Goal: Navigation & Orientation: Understand site structure

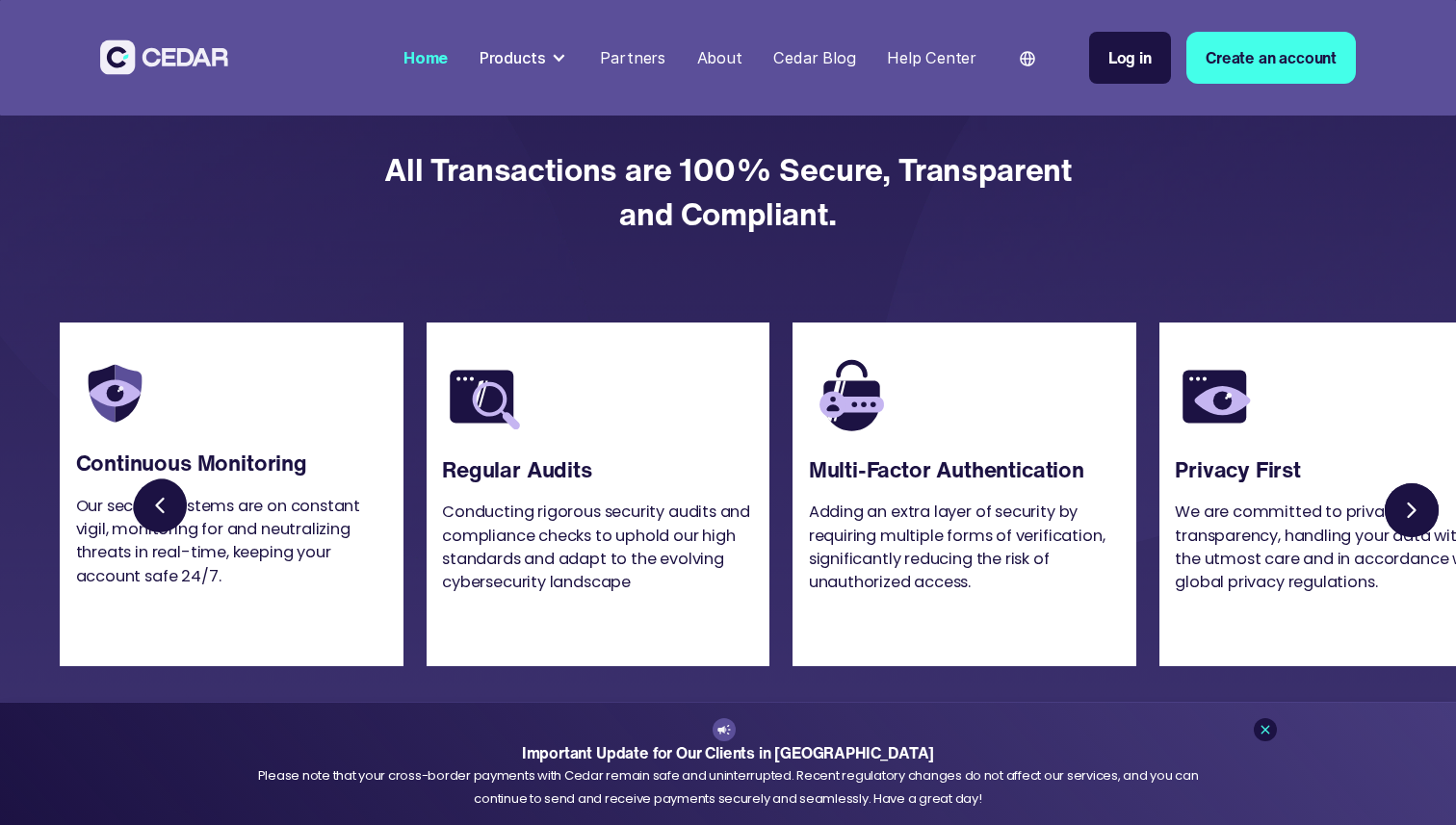
scroll to position [4578, 0]
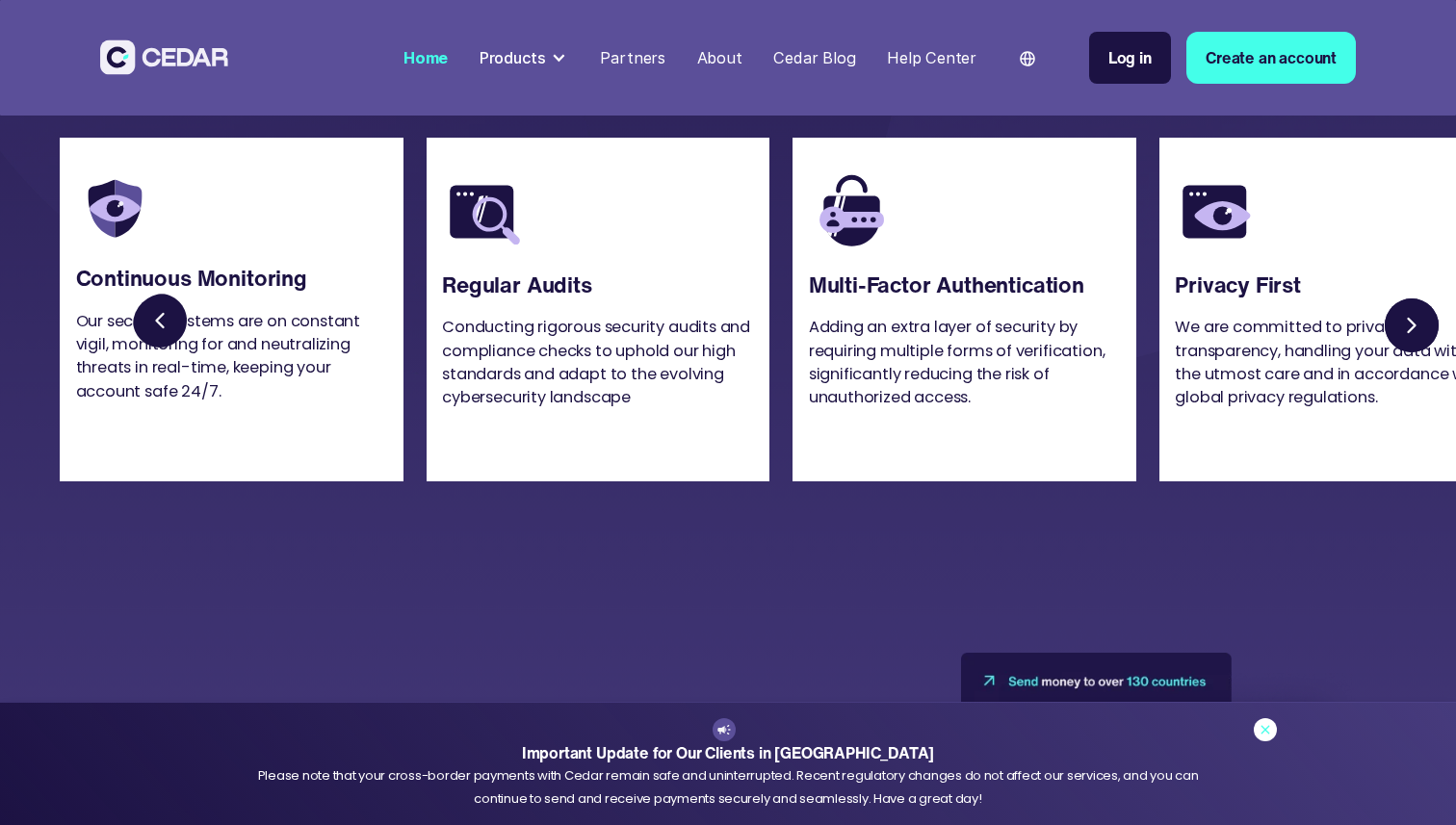
click at [1270, 732] on icon at bounding box center [1266, 730] width 16 height 16
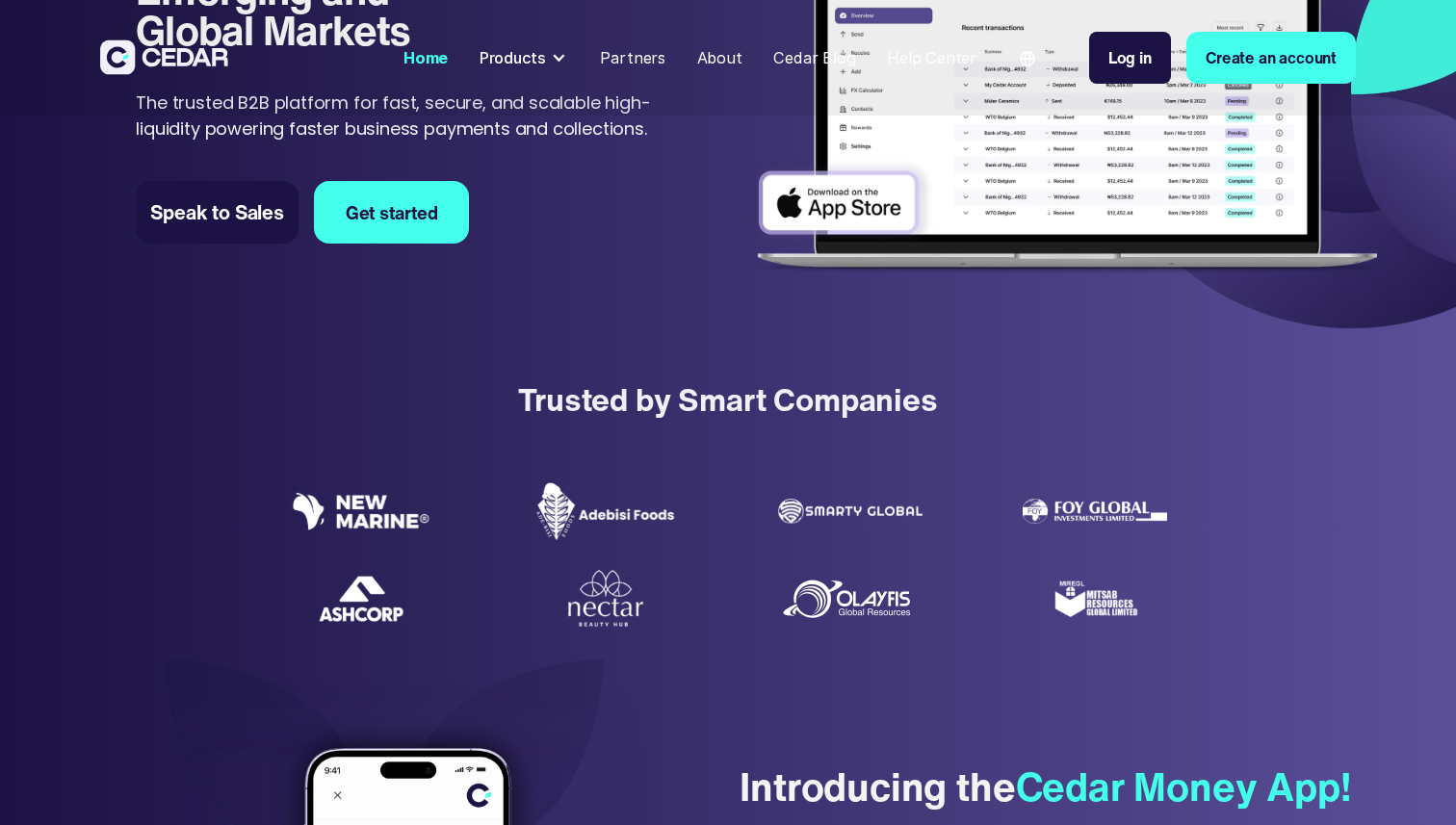
scroll to position [0, 0]
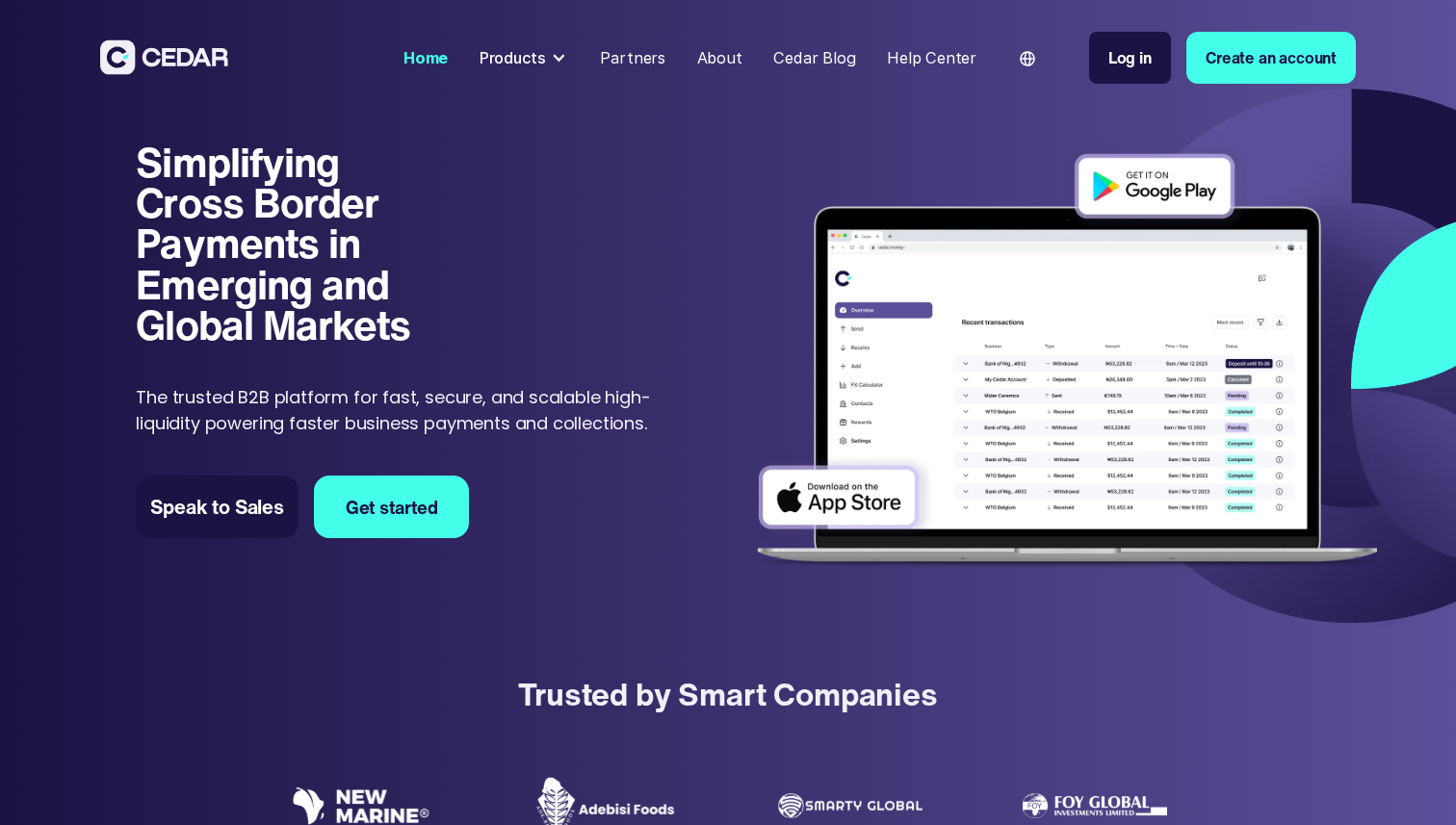
click at [562, 58] on div at bounding box center [558, 58] width 16 height 16
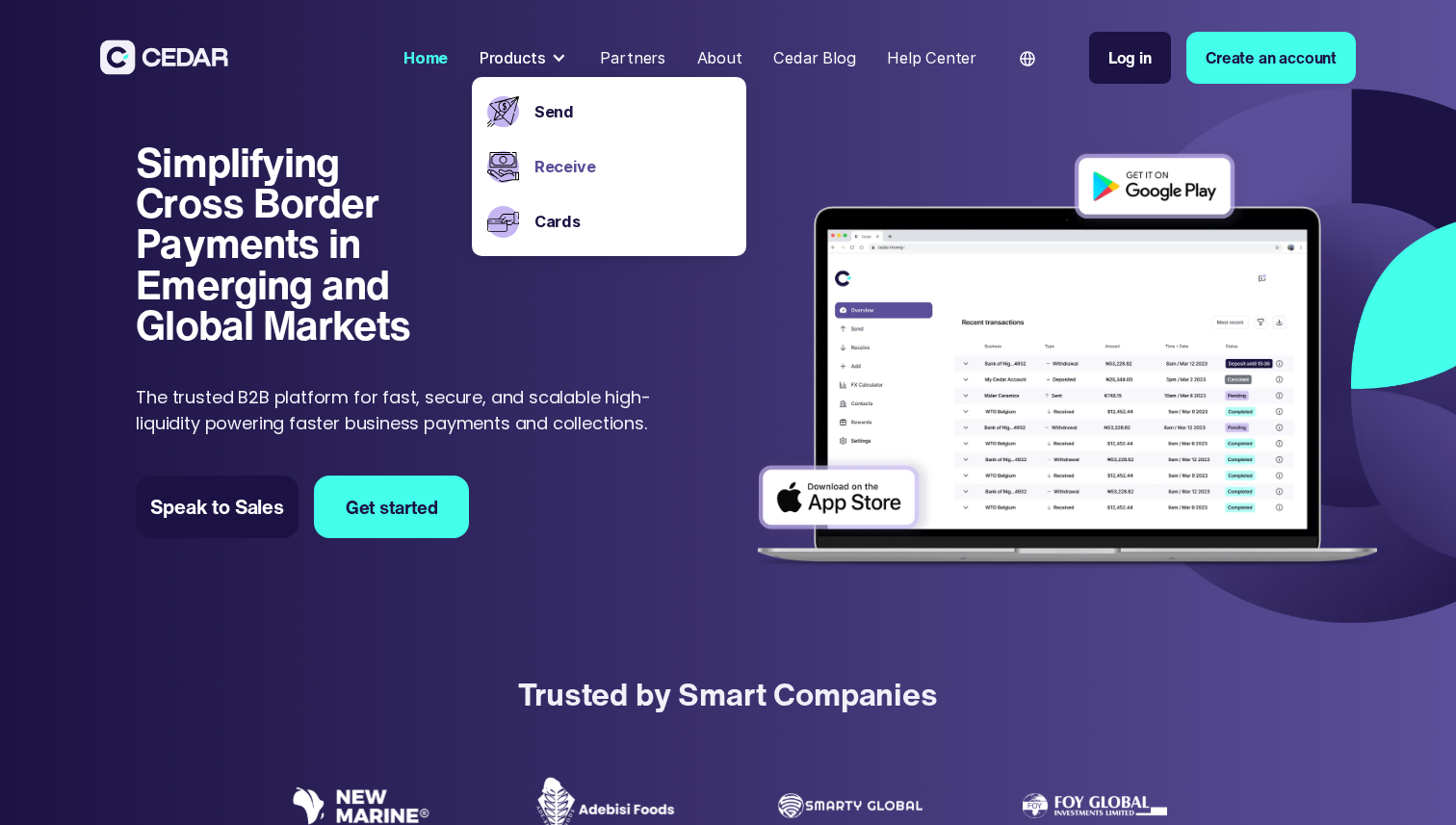
click at [570, 170] on link "Receive" at bounding box center [633, 167] width 196 height 23
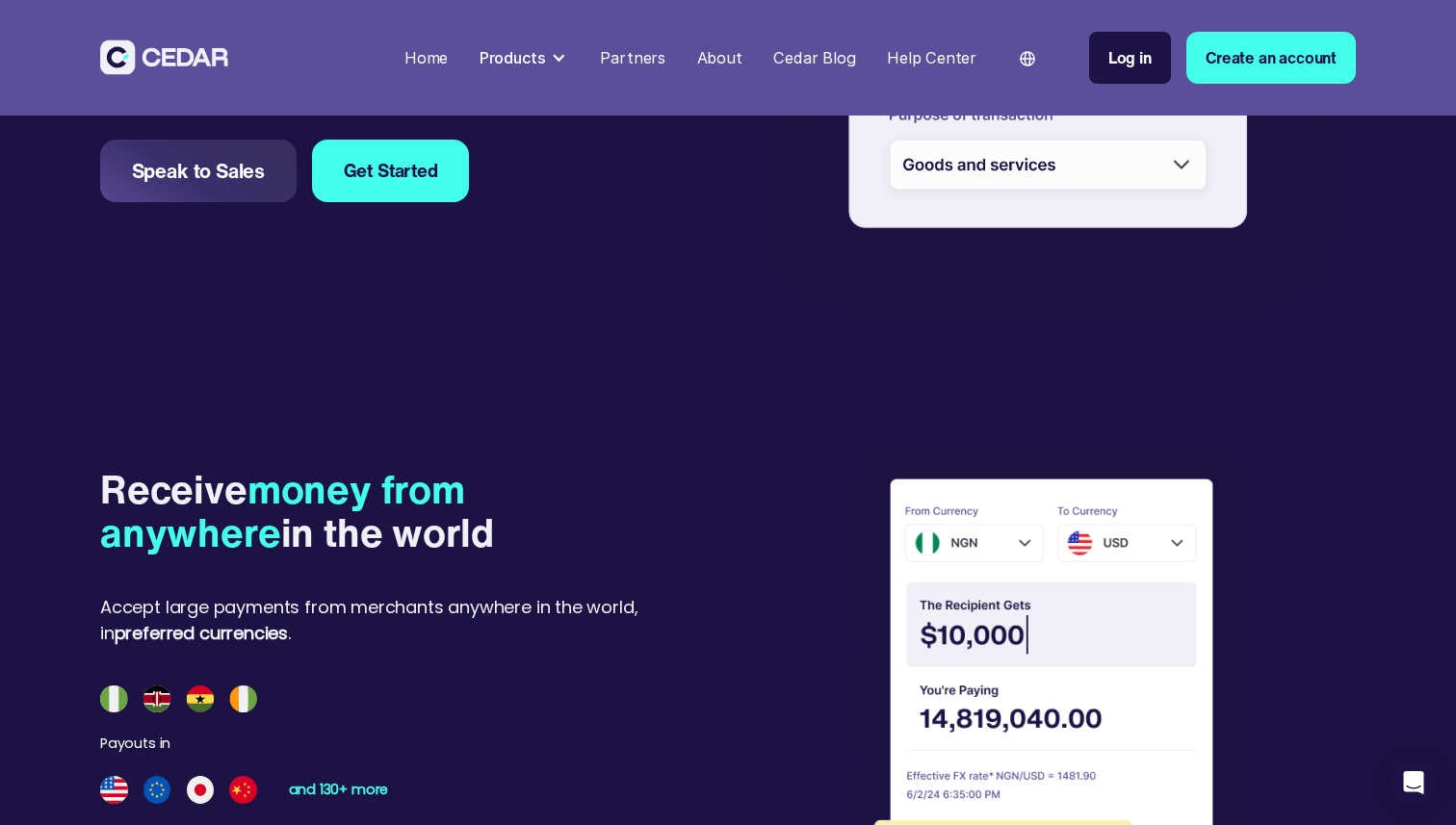
scroll to position [1943, 0]
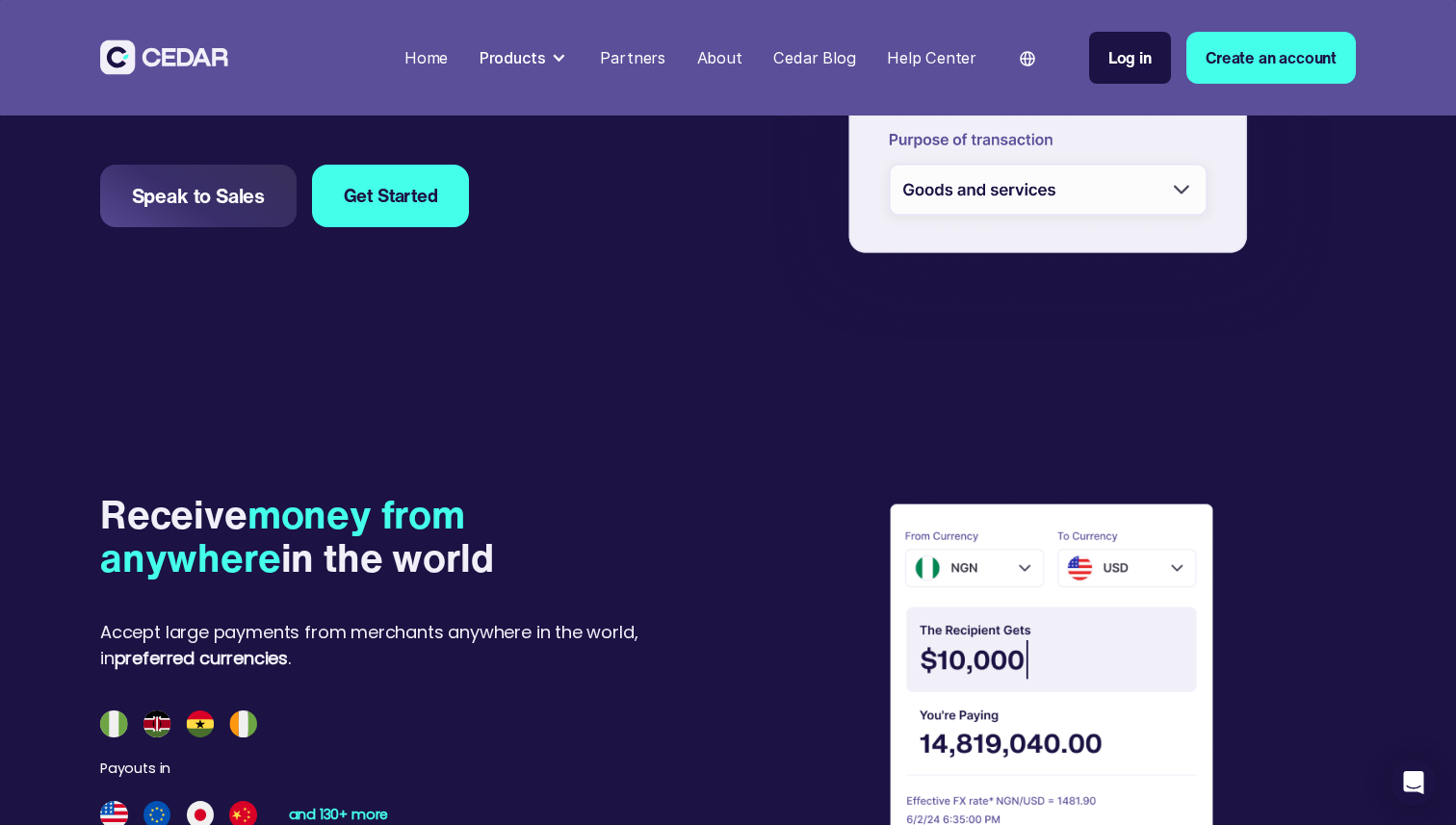
click at [714, 56] on div "About" at bounding box center [719, 58] width 46 height 23
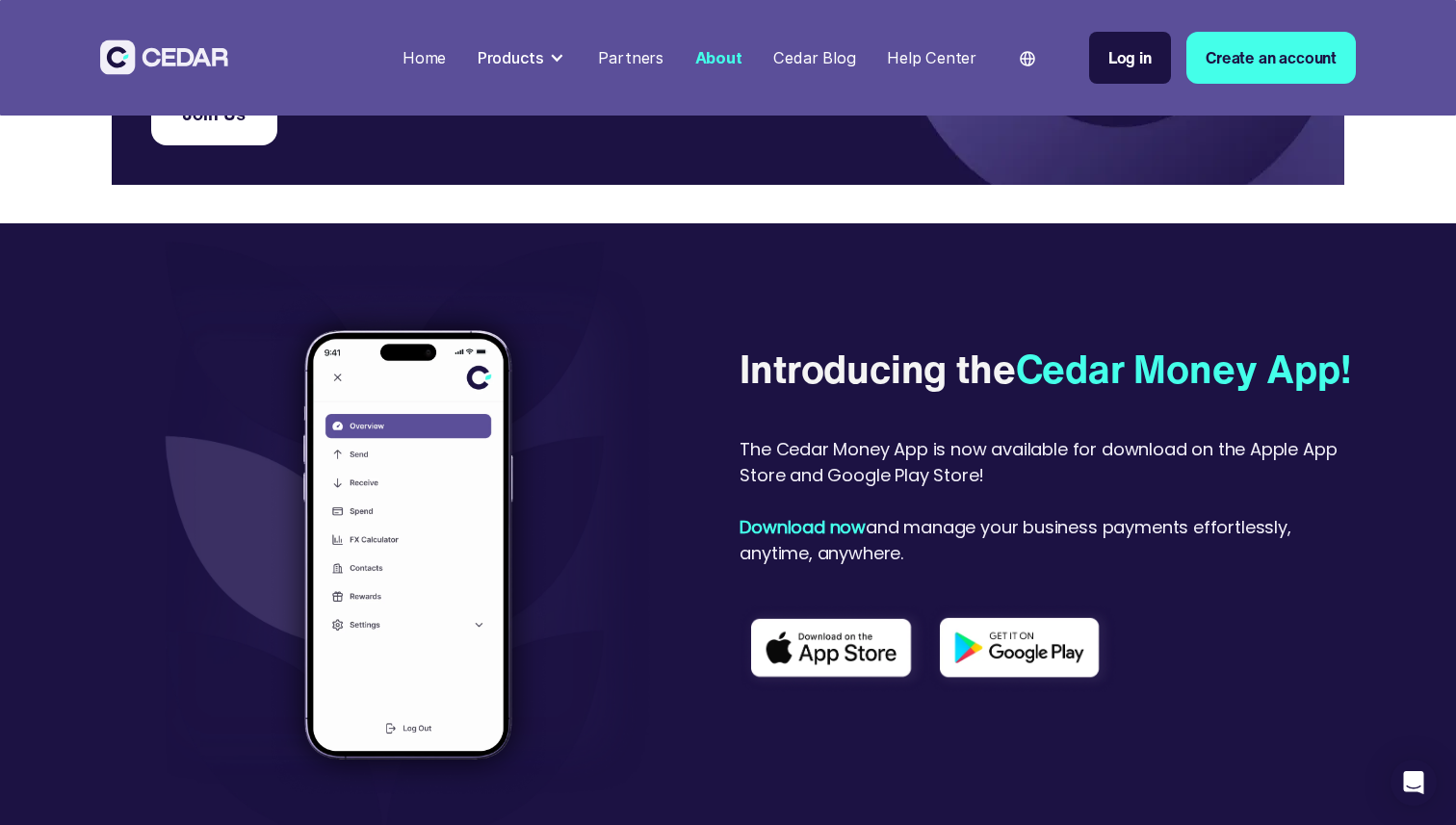
scroll to position [4114, 0]
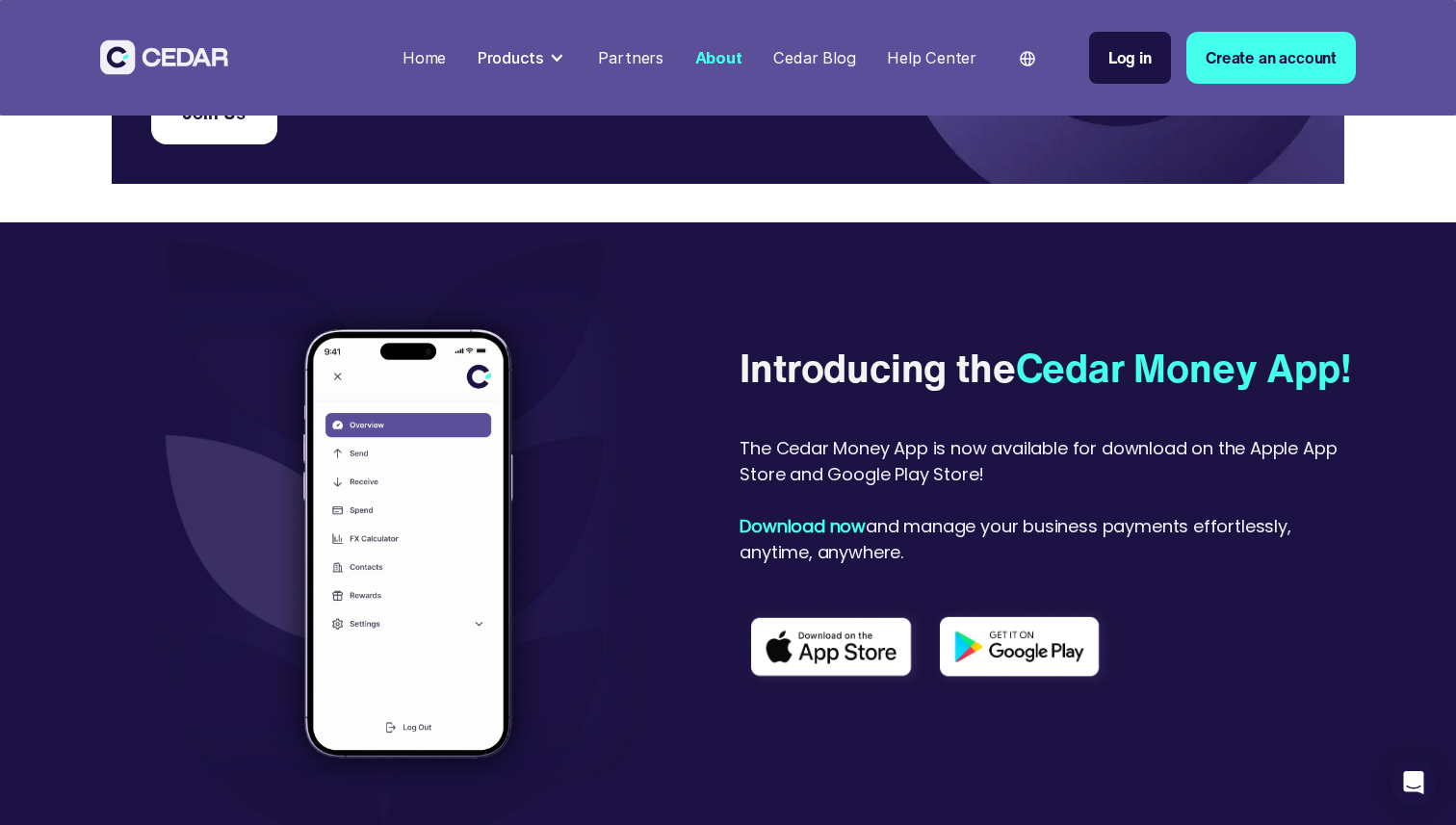
click at [825, 67] on div "Cedar Blog" at bounding box center [814, 58] width 82 height 23
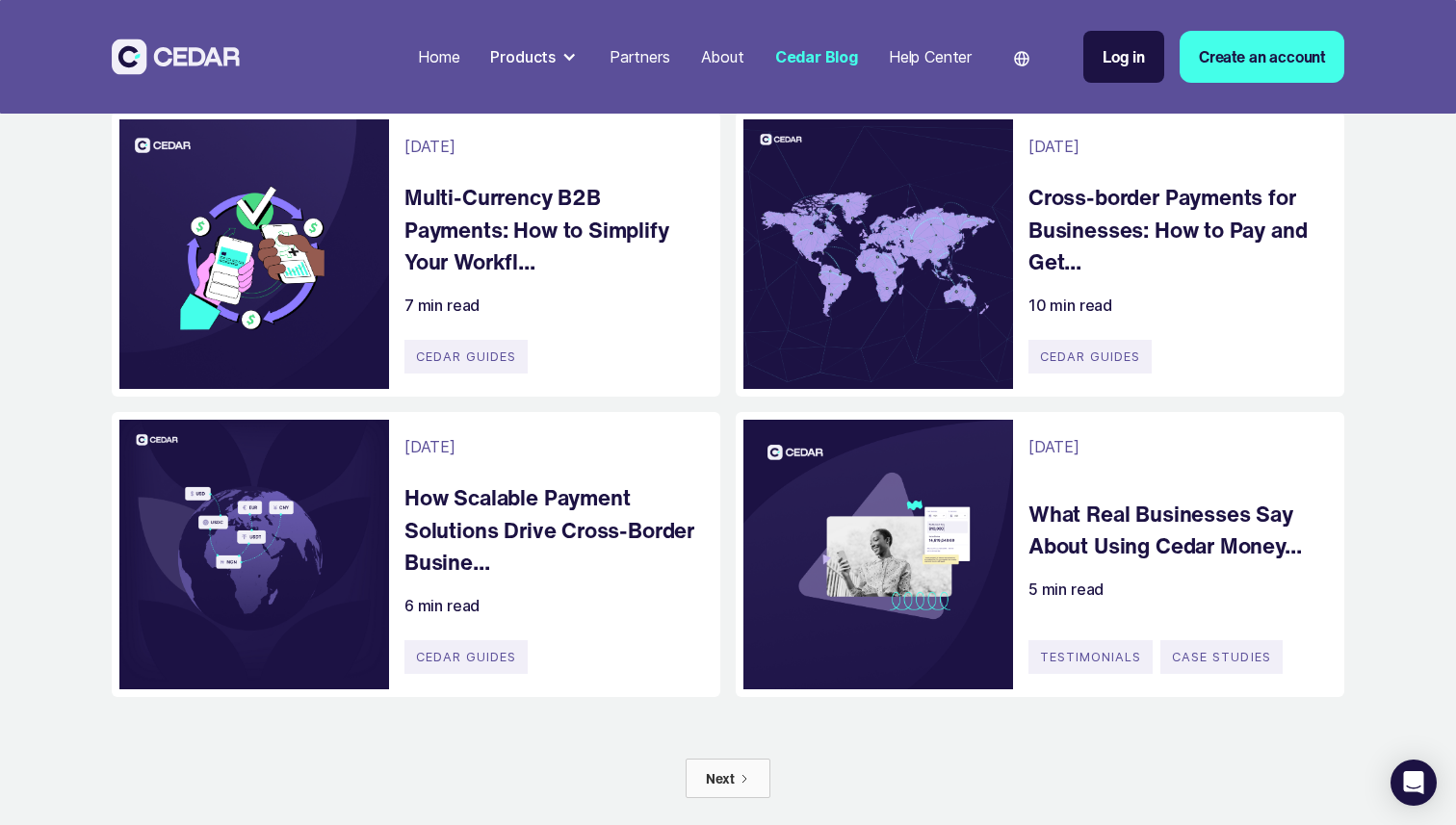
scroll to position [1104, 0]
